Goal: Transaction & Acquisition: Purchase product/service

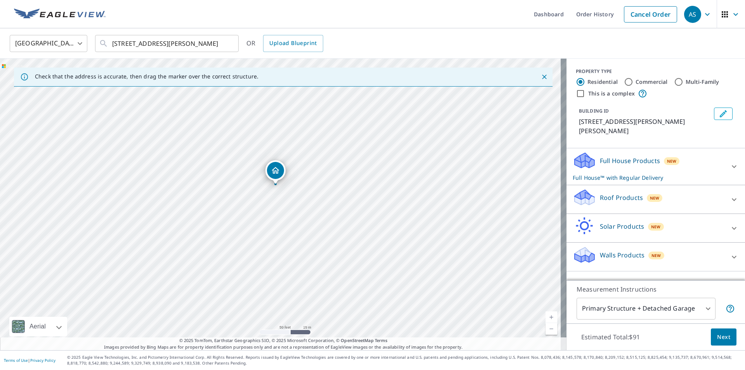
drag, startPoint x: 314, startPoint y: 228, endPoint x: 382, endPoint y: 201, distance: 73.5
click at [382, 201] on div "[STREET_ADDRESS][PERSON_NAME]" at bounding box center [283, 205] width 567 height 292
click at [636, 19] on link "Cancel Order" at bounding box center [650, 14] width 53 height 16
type input "US"
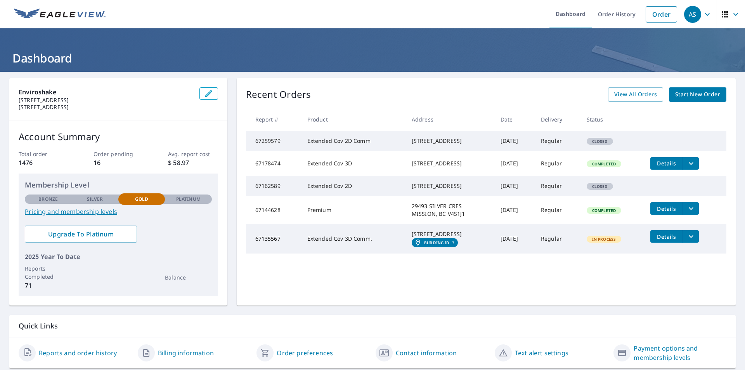
click at [678, 94] on span "Start New Order" at bounding box center [698, 95] width 45 height 10
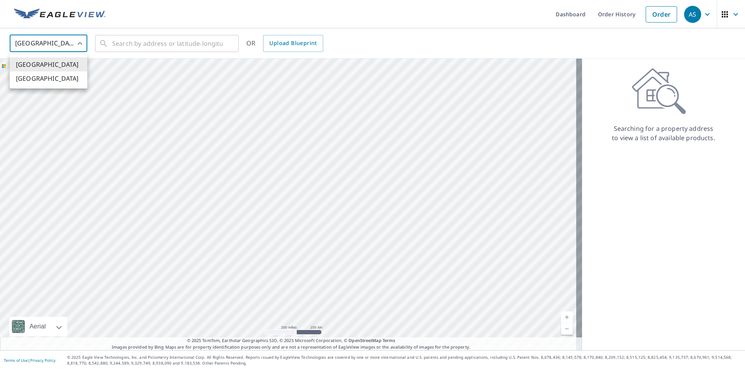
click at [80, 44] on body "AS AS Dashboard Order History Order AS United States US ​ ​ OR Upload Blueprint…" at bounding box center [372, 185] width 745 height 370
click at [67, 78] on li "[GEOGRAPHIC_DATA]" at bounding box center [49, 78] width 78 height 14
type input "CA"
click at [136, 40] on input "text" at bounding box center [167, 44] width 111 height 22
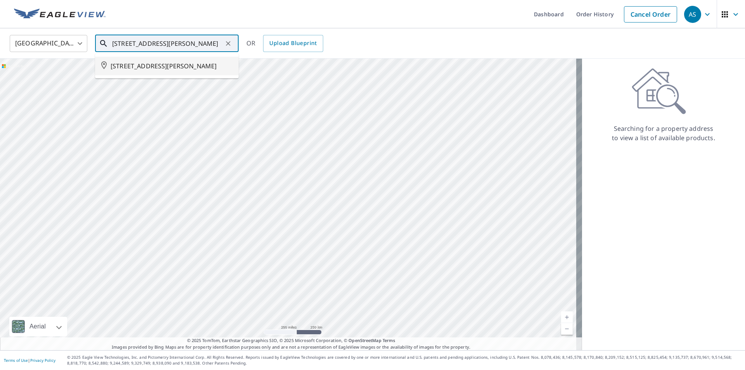
click at [184, 66] on span "[STREET_ADDRESS][PERSON_NAME]" at bounding box center [172, 65] width 122 height 9
type input "[STREET_ADDRESS][PERSON_NAME]"
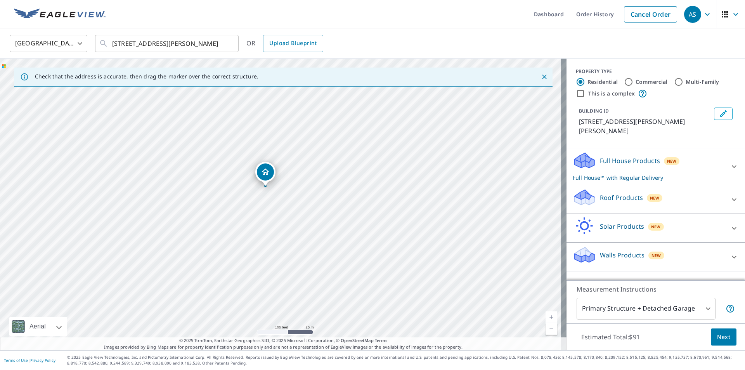
drag, startPoint x: 274, startPoint y: 181, endPoint x: 266, endPoint y: 164, distance: 18.9
click at [266, 164] on div "[STREET_ADDRESS][PERSON_NAME]" at bounding box center [283, 205] width 567 height 292
click at [600, 201] on p "Roof Products" at bounding box center [621, 197] width 43 height 9
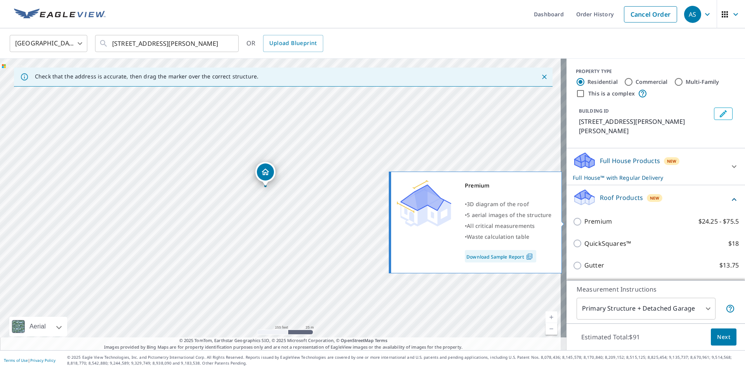
click at [573, 221] on input "Premium $24.25 - $75.5" at bounding box center [579, 221] width 12 height 9
checkbox input "true"
checkbox input "false"
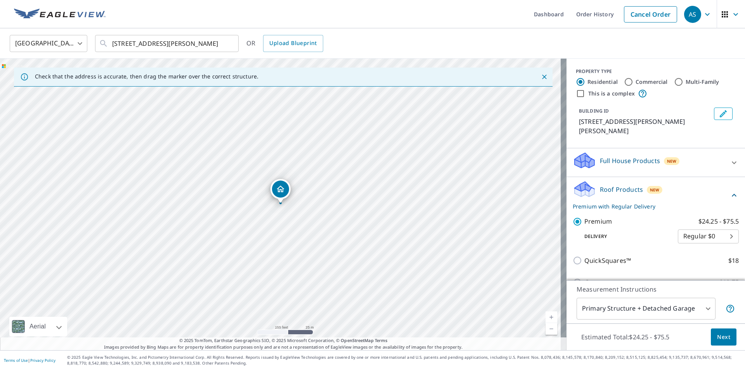
click at [711, 337] on button "Next" at bounding box center [724, 336] width 26 height 17
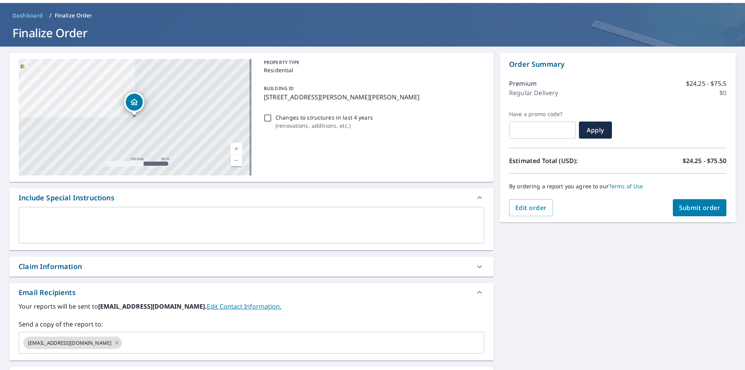
scroll to position [39, 0]
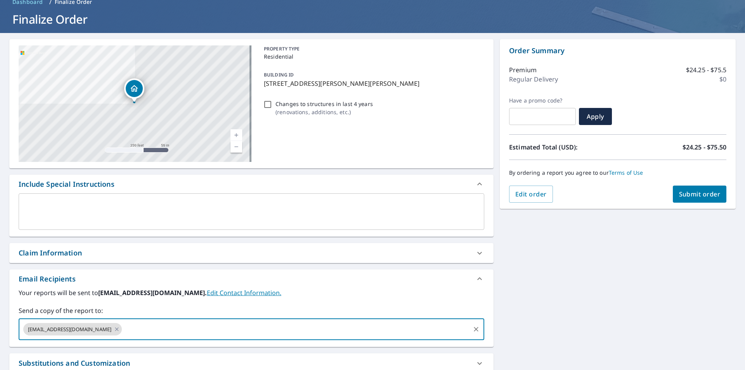
click at [155, 328] on input "text" at bounding box center [296, 329] width 346 height 15
type input "glen.rowley@enviroshake.com"
click at [708, 196] on span "Submit order" at bounding box center [700, 194] width 42 height 9
checkbox input "true"
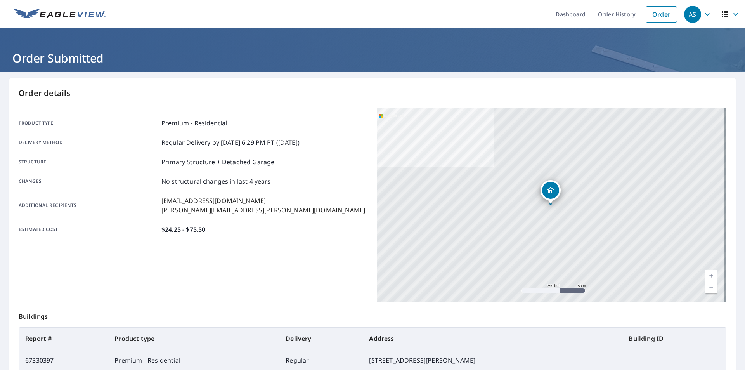
click at [703, 16] on icon "button" at bounding box center [707, 14] width 9 height 9
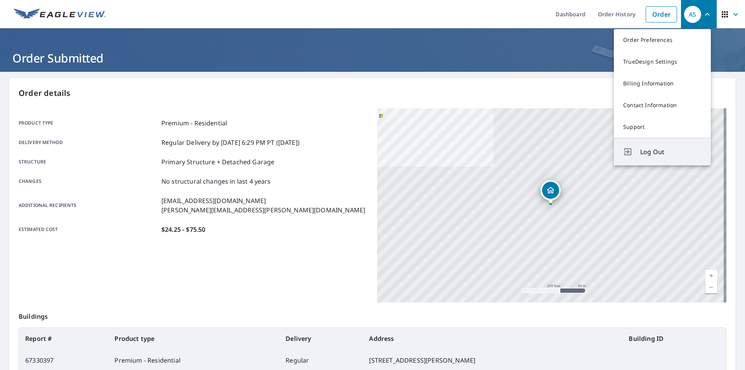
click at [665, 151] on span "Log Out" at bounding box center [671, 151] width 61 height 9
